Goal: Check status

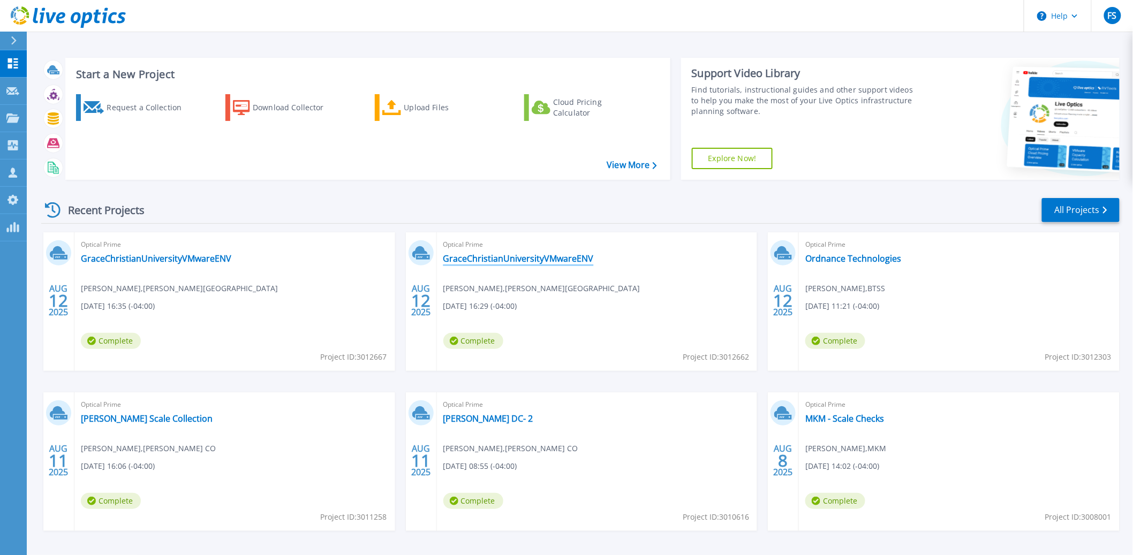
click at [508, 258] on link "GraceChristianUniversityVMwareENV" at bounding box center [518, 258] width 150 height 11
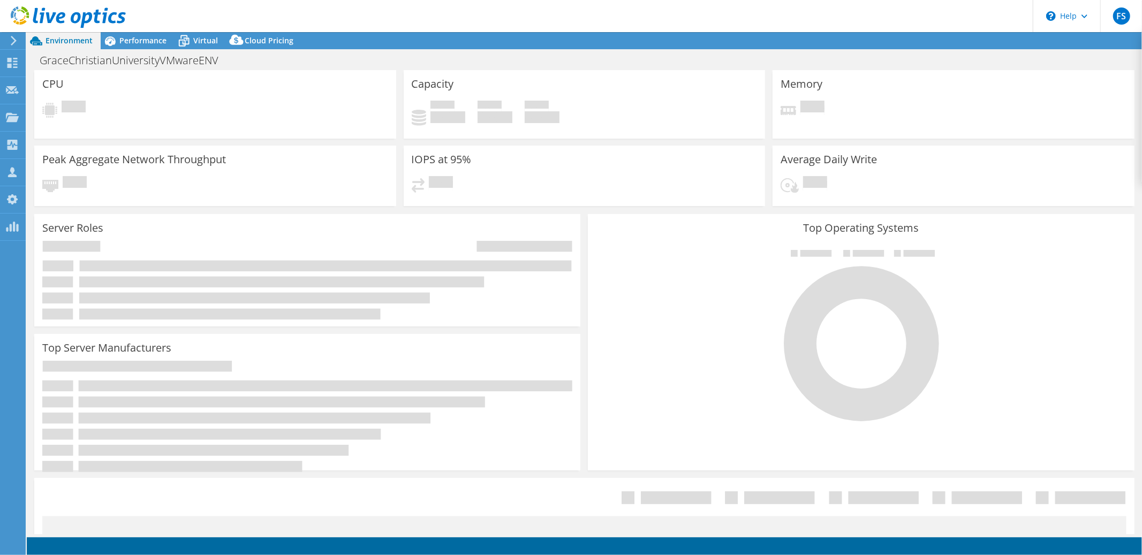
select select "USD"
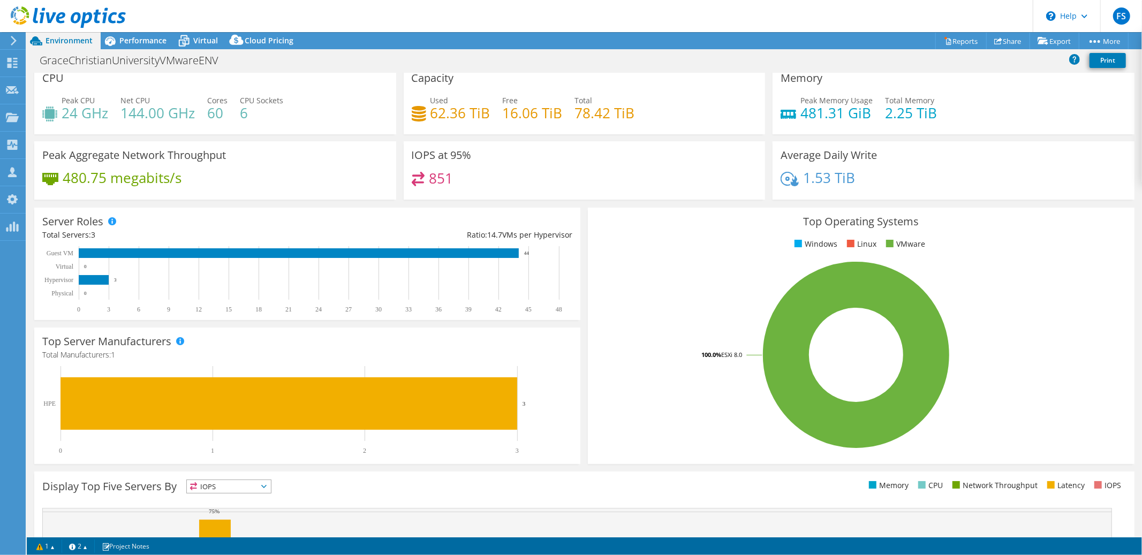
scroll to position [12, 0]
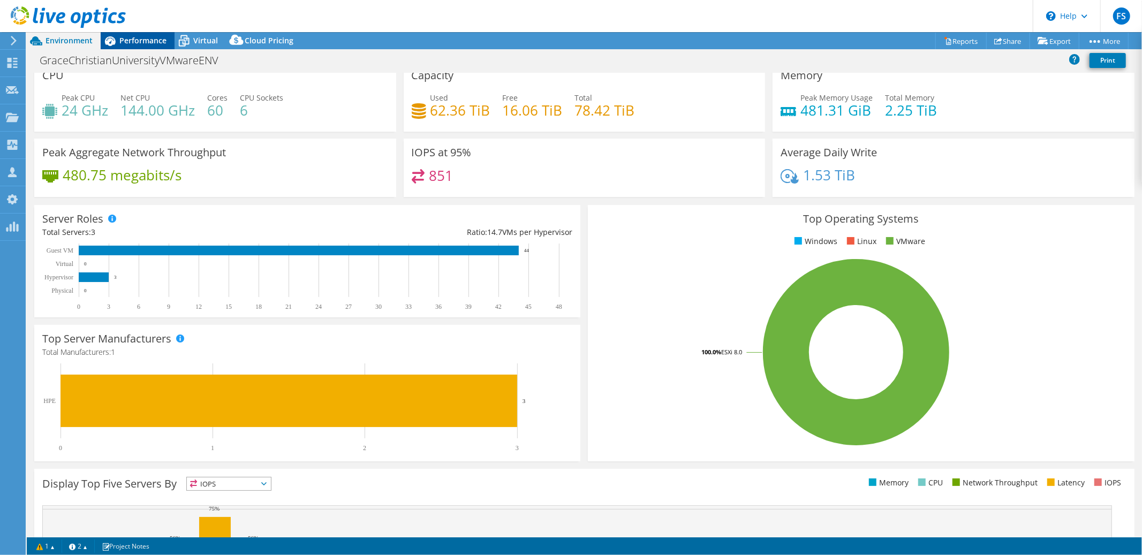
click at [136, 39] on span "Performance" at bounding box center [142, 40] width 47 height 10
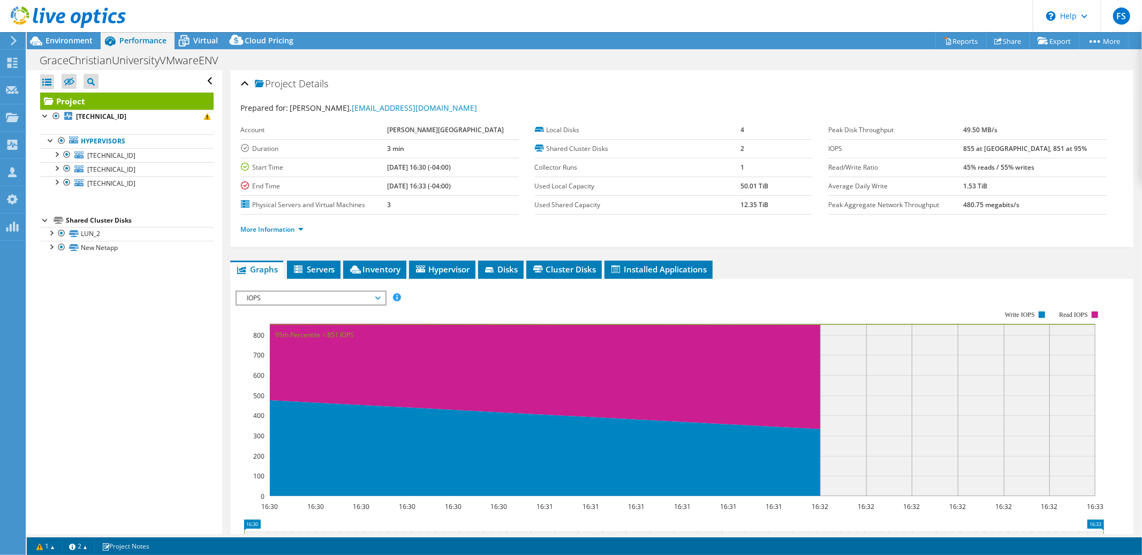
scroll to position [0, 0]
